Goal: Find specific page/section: Find specific page/section

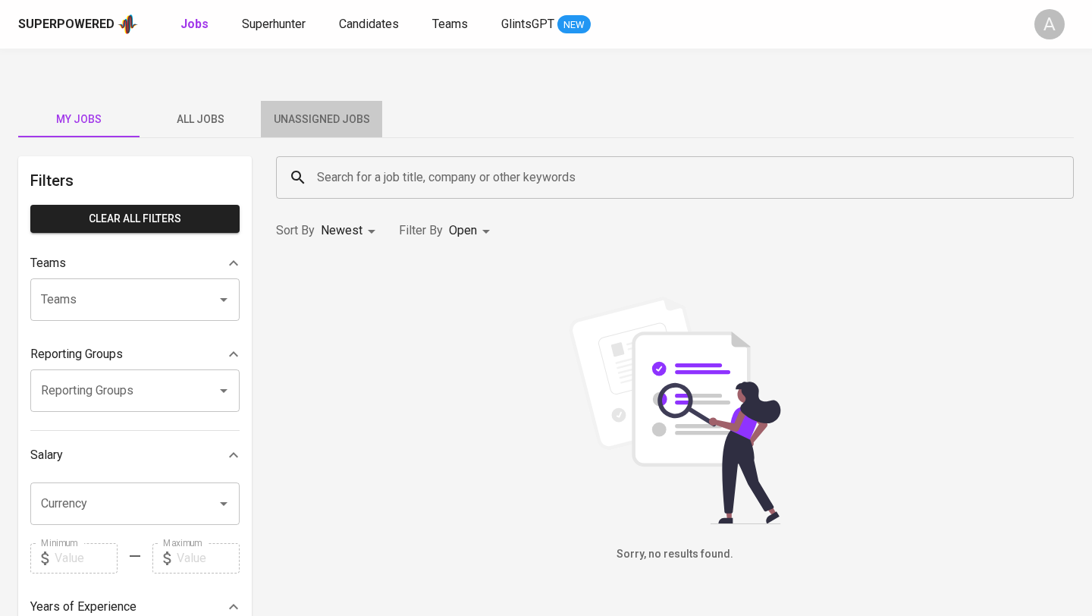
click at [323, 110] on span "Unassigned Jobs" at bounding box center [321, 119] width 103 height 19
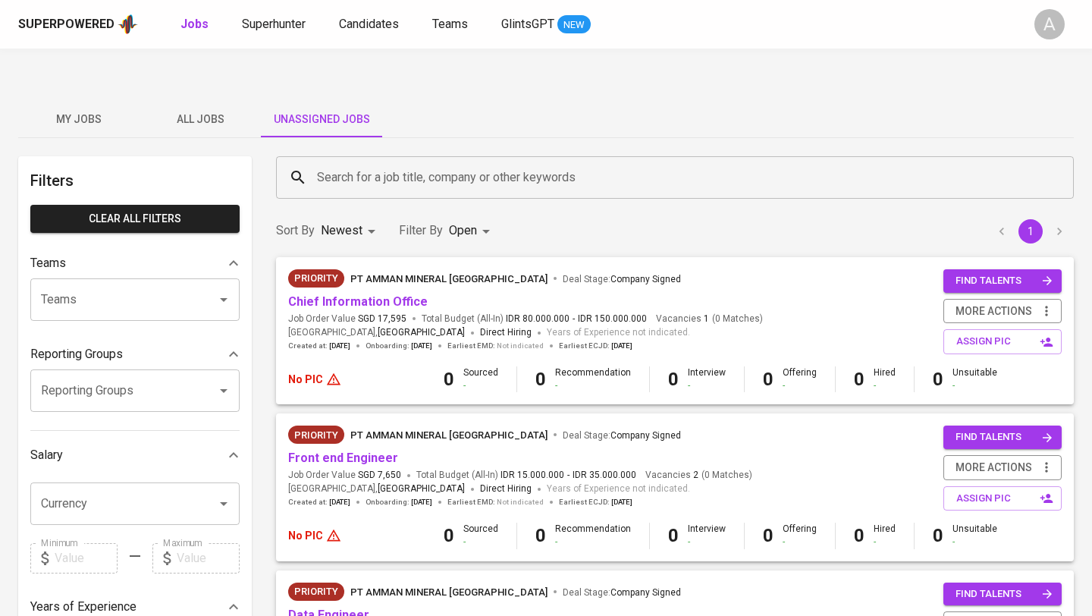
click at [190, 110] on span "All Jobs" at bounding box center [200, 119] width 103 height 19
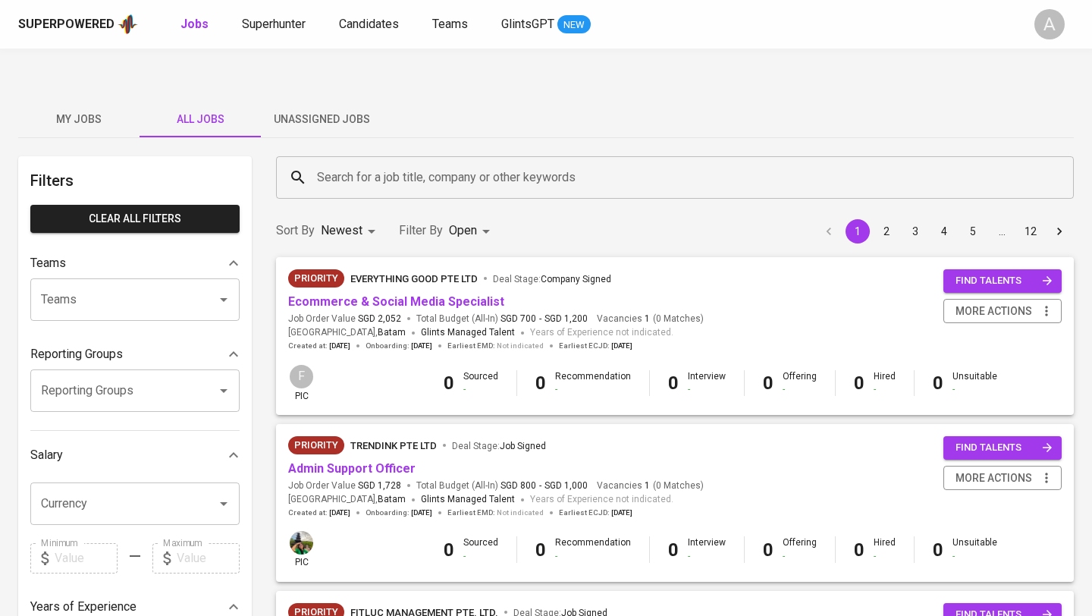
click at [387, 163] on input "Search for a job title, company or other keywords" at bounding box center [678, 177] width 731 height 29
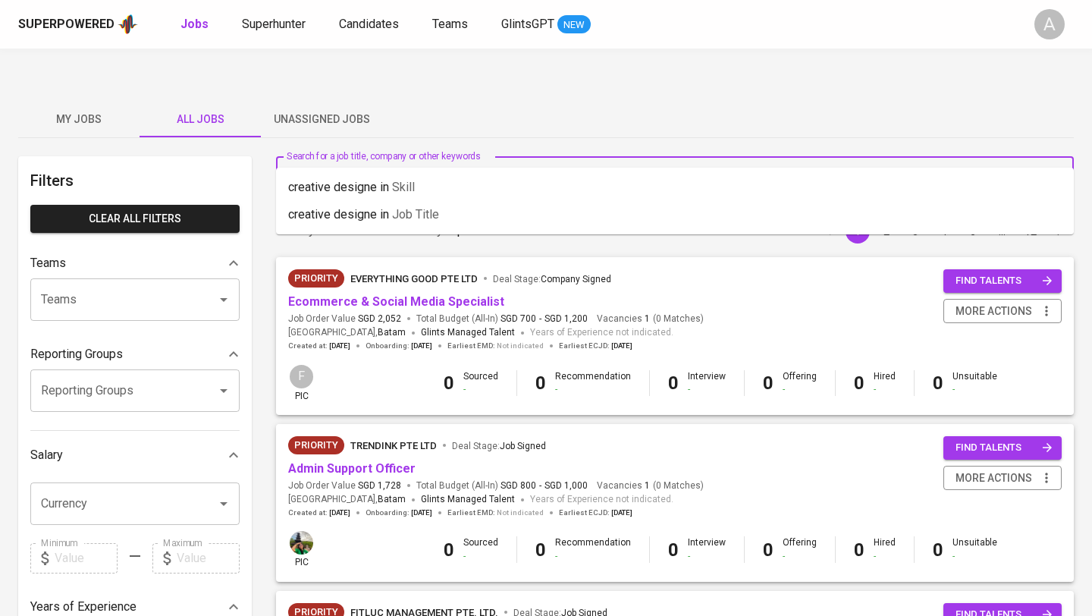
type input "creative designer"
click at [364, 201] on li "creative designer in Job title" at bounding box center [675, 214] width 798 height 27
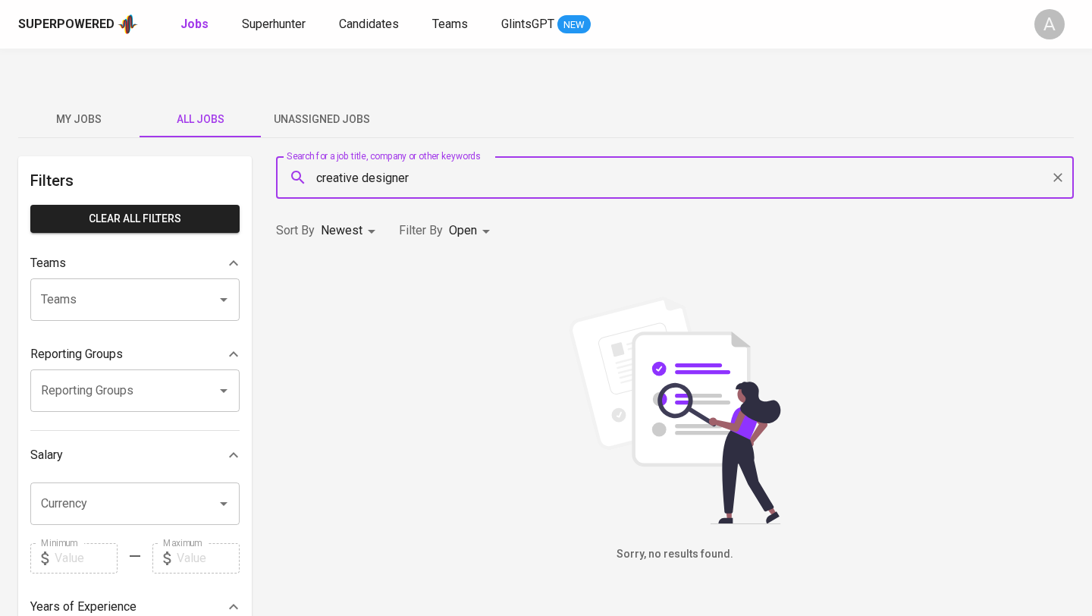
click at [1057, 173] on icon "Clear" at bounding box center [1057, 177] width 9 height 9
click at [1055, 167] on div at bounding box center [1057, 177] width 20 height 21
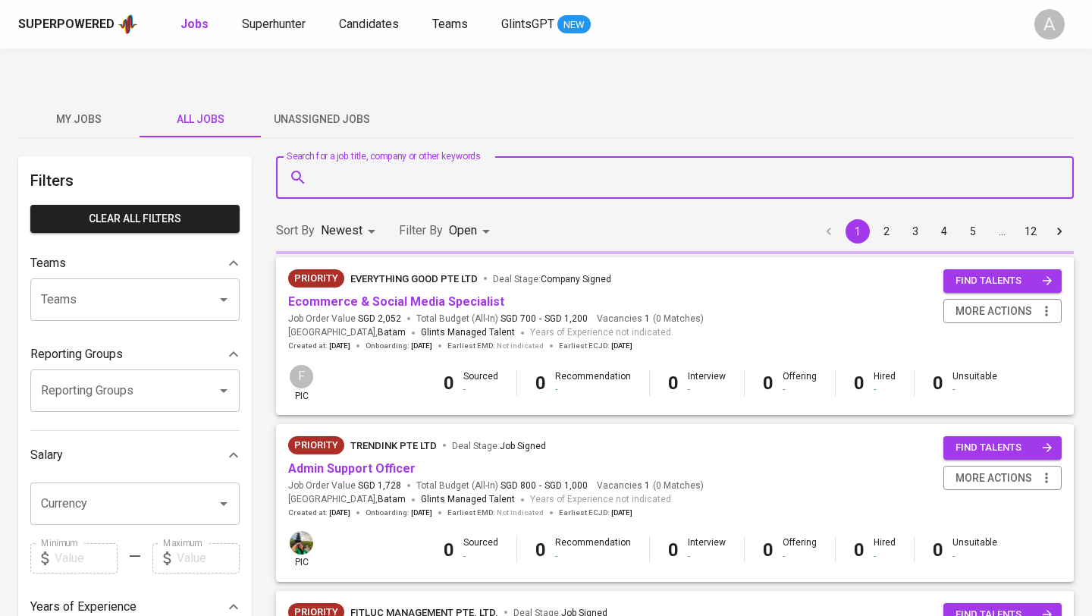
click at [576, 163] on input "Search for a job title, company or other keywords" at bounding box center [678, 177] width 731 height 29
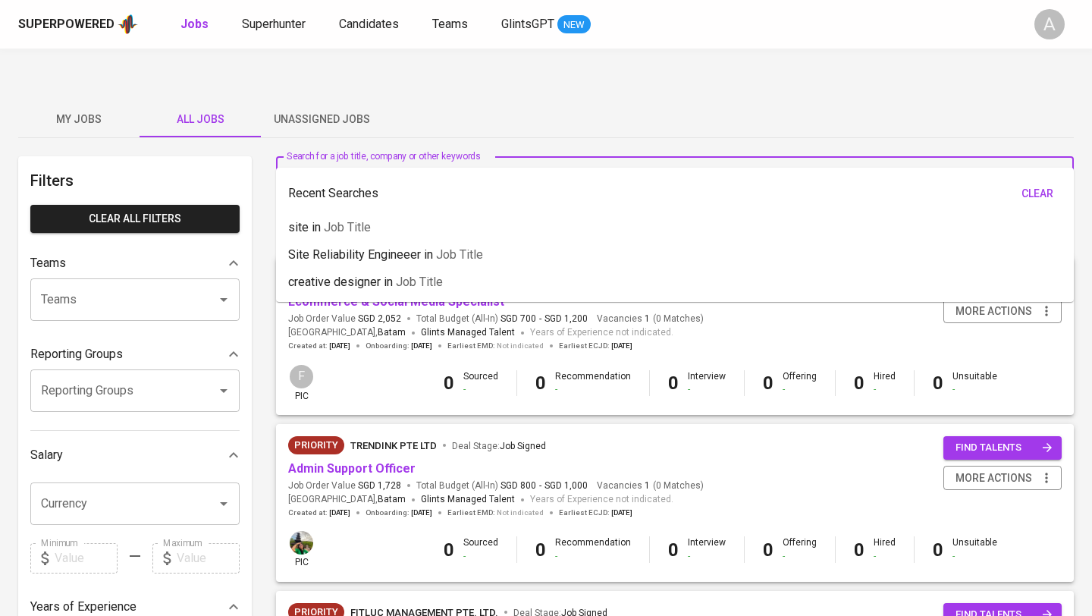
click at [659, 147] on div "Search for a job title, company or other keywords Search for a job title, compa…" at bounding box center [675, 177] width 816 height 61
